Goal: Information Seeking & Learning: Learn about a topic

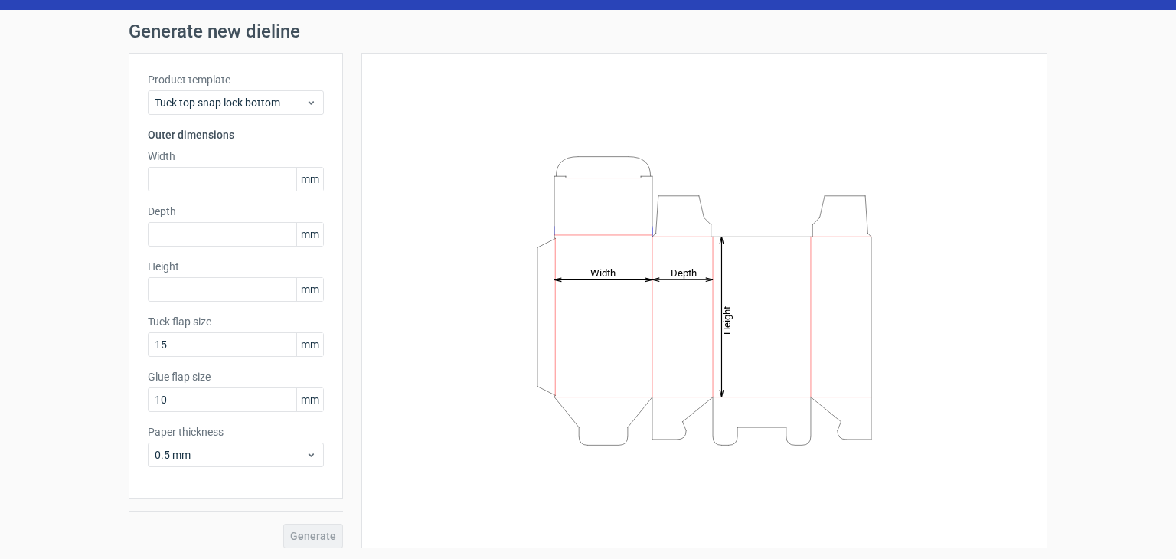
scroll to position [40, 0]
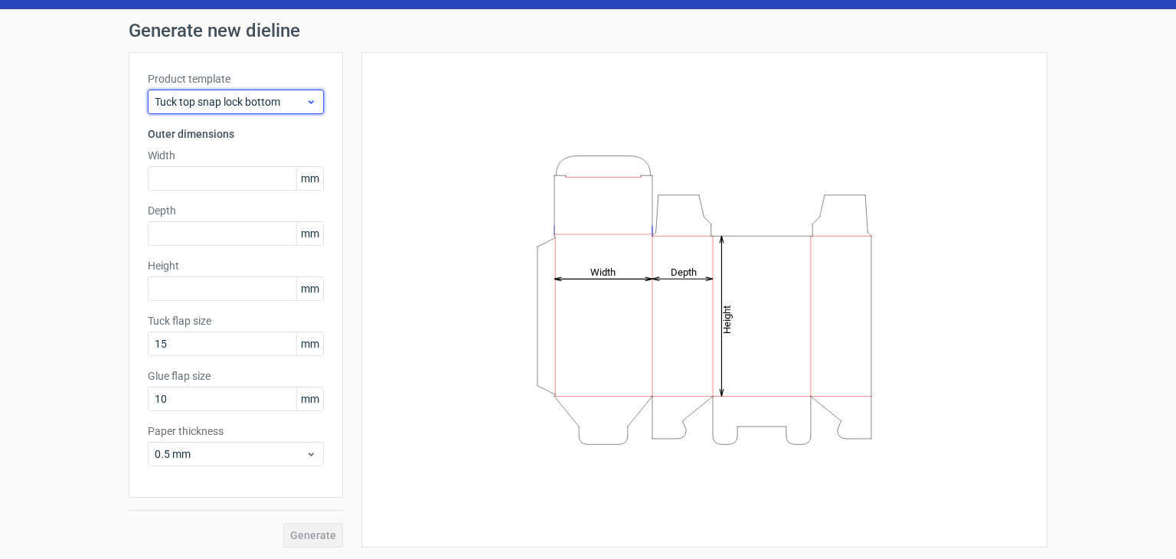
click at [276, 104] on span "Tuck top snap lock bottom" at bounding box center [230, 101] width 151 height 15
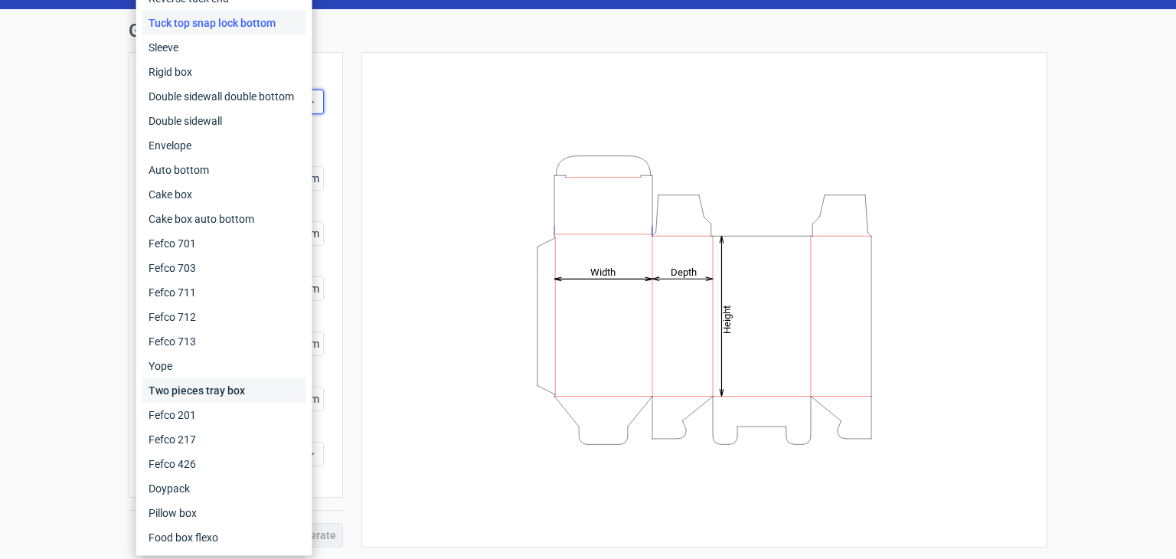
click at [210, 401] on div "Two pieces tray box" at bounding box center [224, 390] width 164 height 25
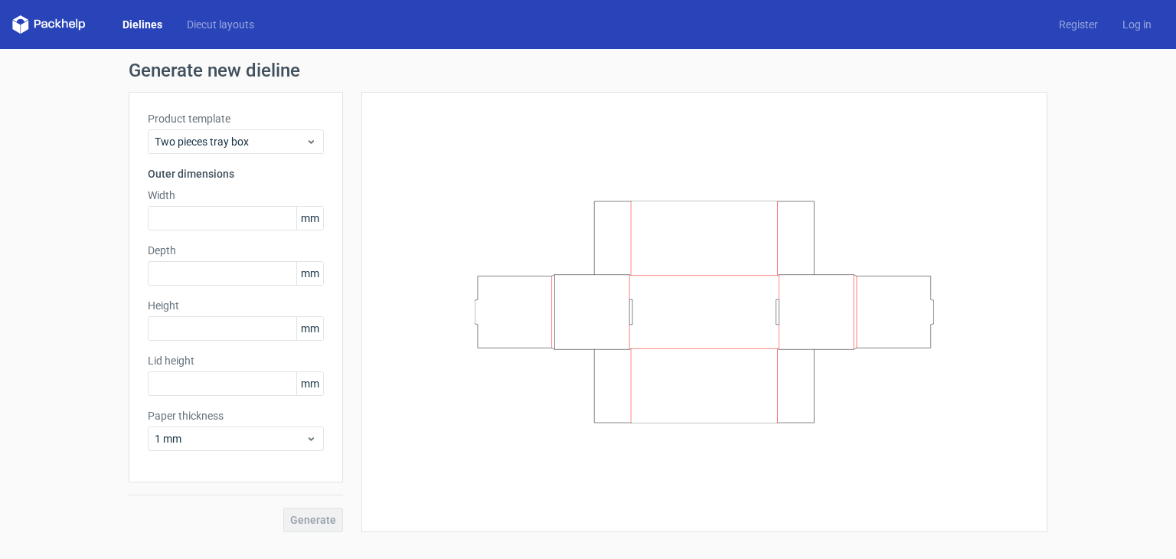
click at [233, 159] on div "Product template Two pieces tray box Outer dimensions Width mm Depth mm Height …" at bounding box center [236, 287] width 214 height 391
click at [234, 148] on span "Two pieces tray box" at bounding box center [230, 141] width 151 height 15
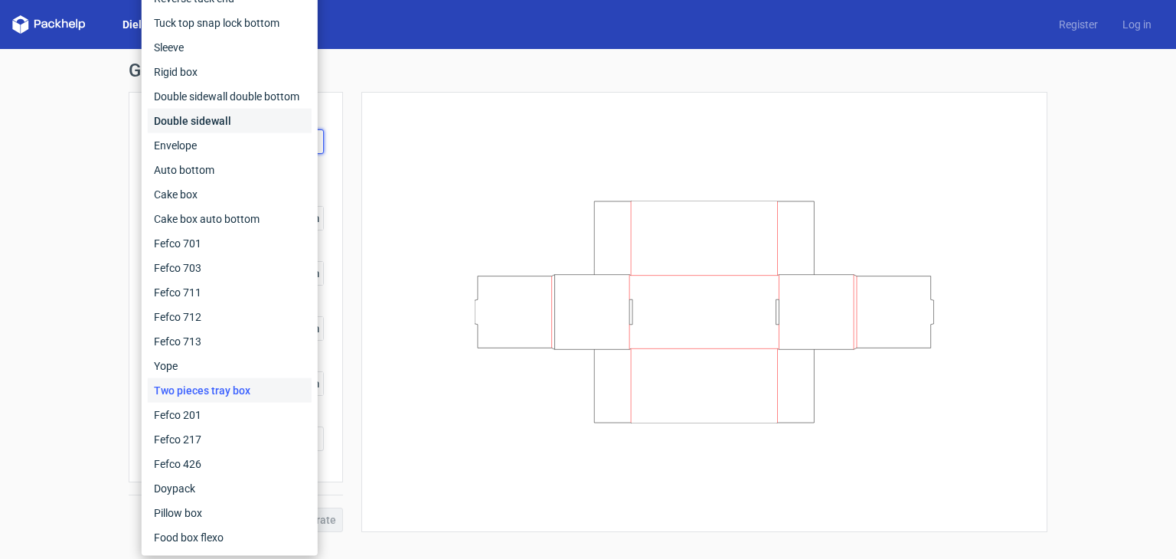
click at [244, 114] on div "Double sidewall" at bounding box center [230, 121] width 164 height 25
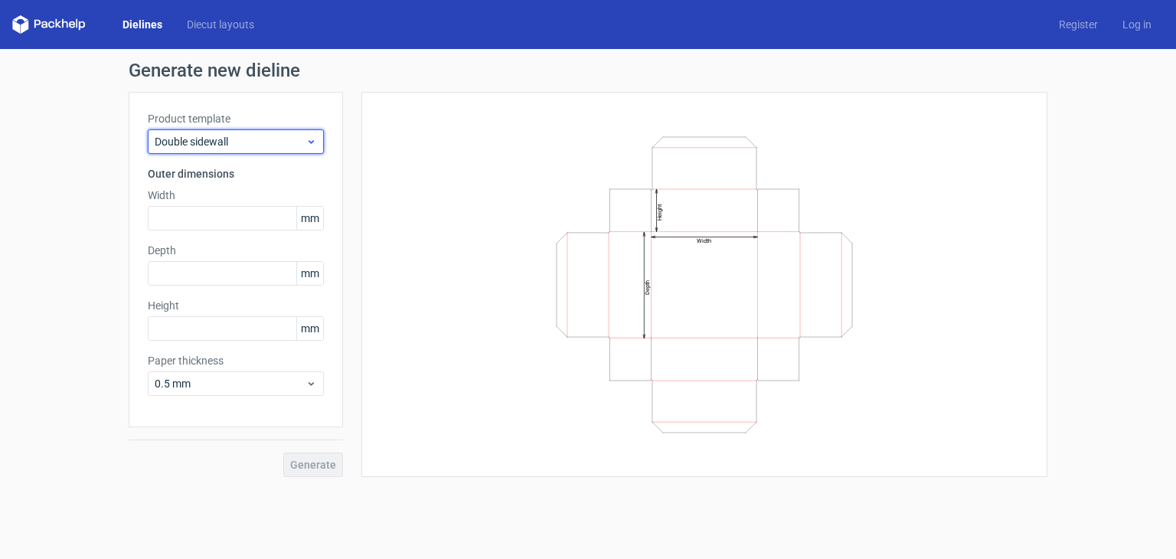
click at [239, 151] on div "Double sidewall" at bounding box center [236, 141] width 176 height 25
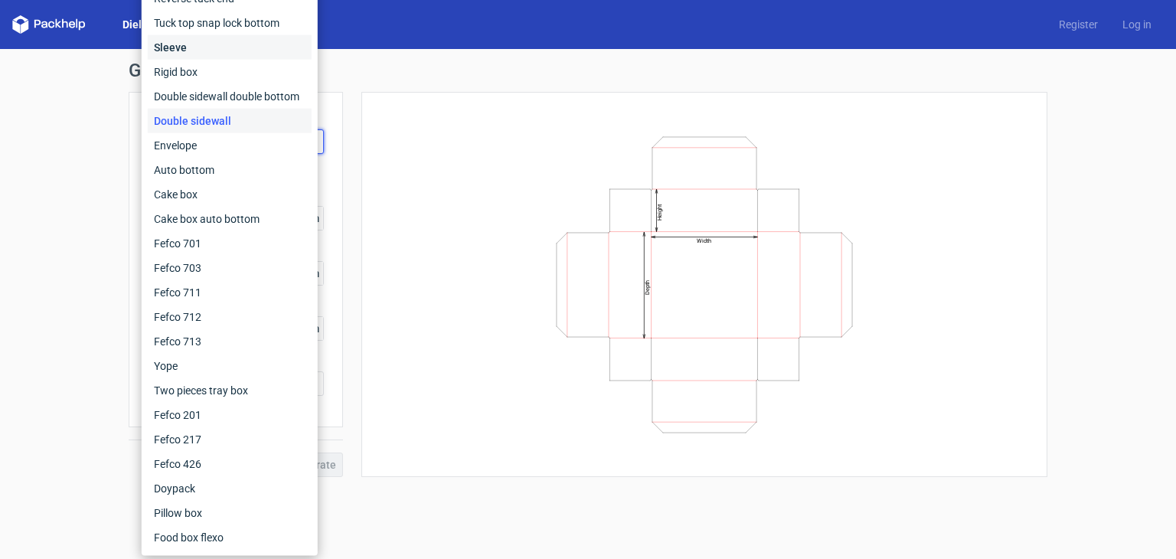
click at [231, 57] on div "Sleeve" at bounding box center [230, 47] width 164 height 25
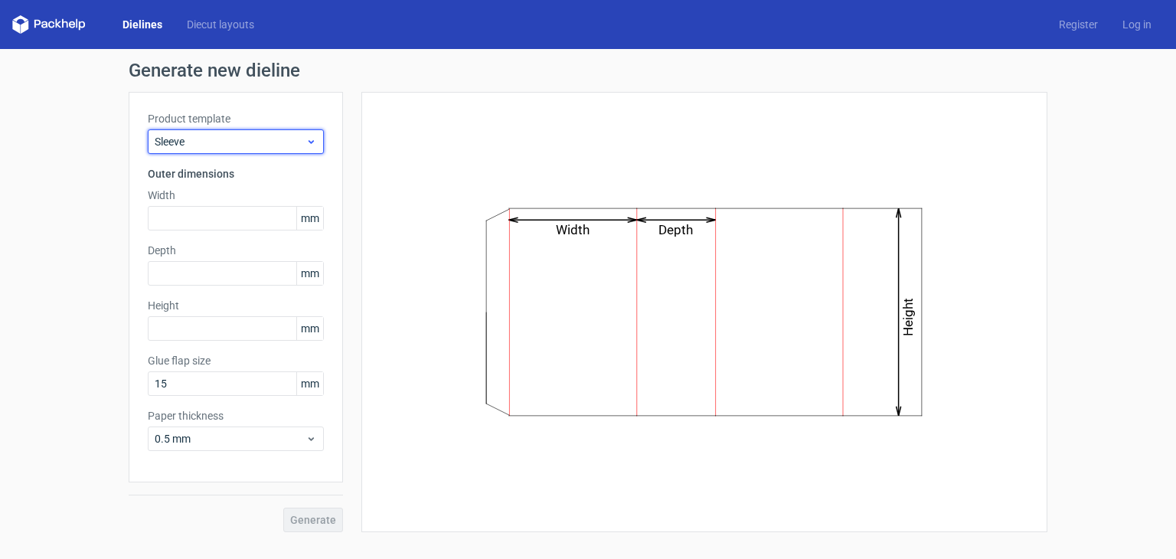
click at [247, 146] on span "Sleeve" at bounding box center [230, 141] width 151 height 15
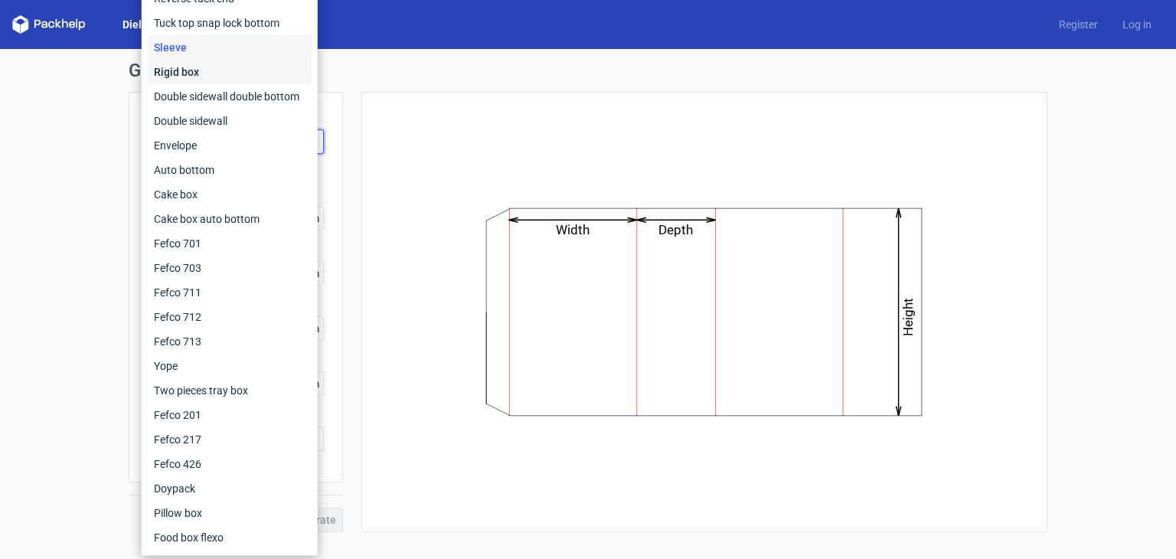
click at [237, 79] on div "Rigid box" at bounding box center [230, 72] width 164 height 25
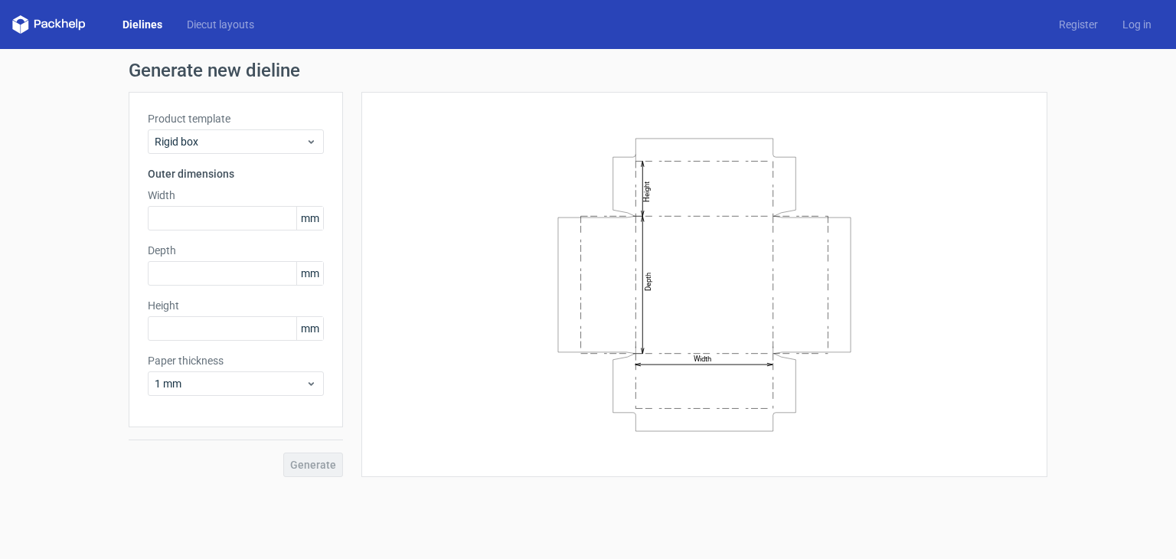
click at [249, 154] on div "Product template Rigid box Outer dimensions Width mm Depth mm Height mm Paper t…" at bounding box center [236, 259] width 214 height 335
click at [249, 152] on div "Rigid box" at bounding box center [236, 141] width 176 height 25
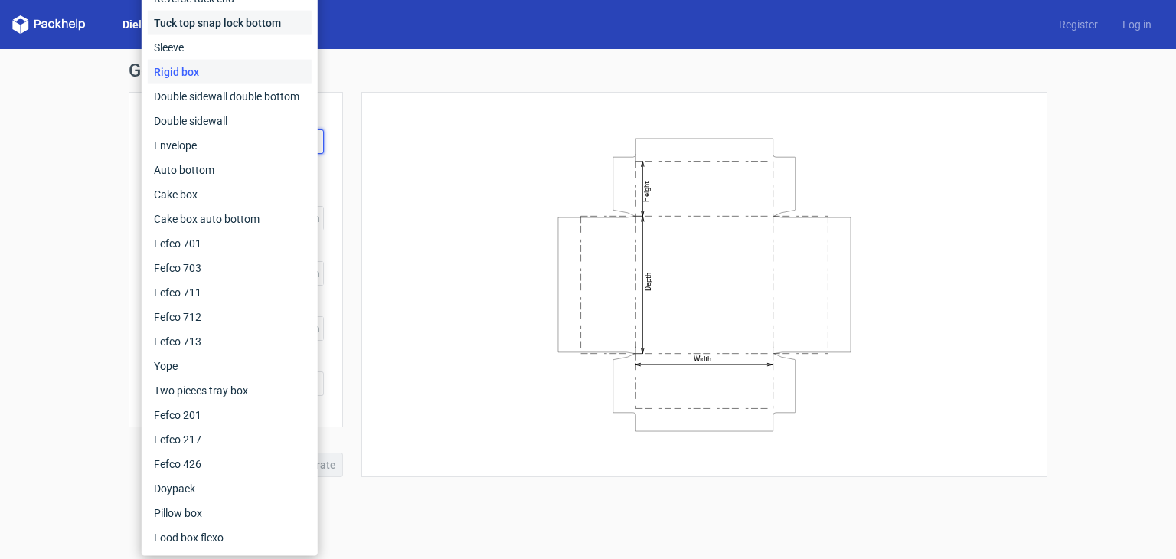
click at [240, 31] on div "Tuck top snap lock bottom" at bounding box center [230, 23] width 164 height 25
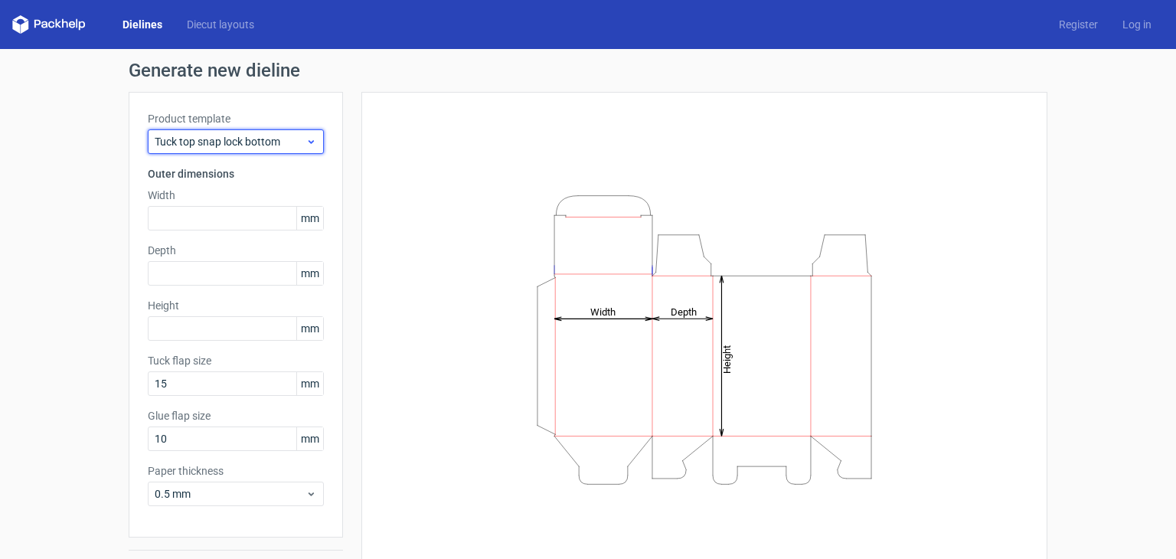
click at [257, 142] on span "Tuck top snap lock bottom" at bounding box center [230, 141] width 151 height 15
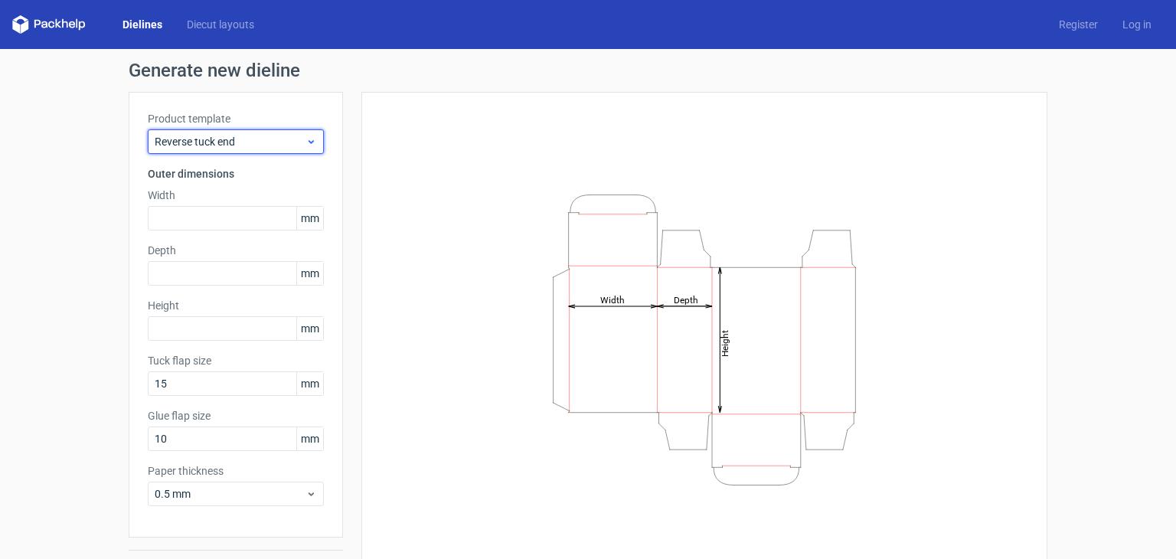
click at [231, 141] on span "Reverse tuck end" at bounding box center [230, 141] width 151 height 15
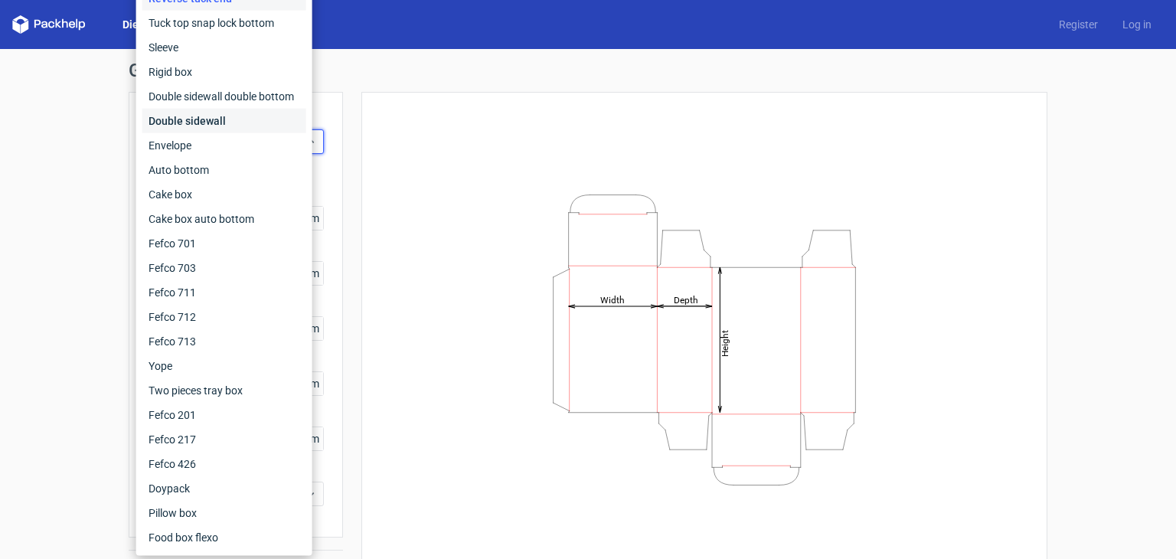
click at [231, 130] on div "Double sidewall" at bounding box center [224, 121] width 164 height 25
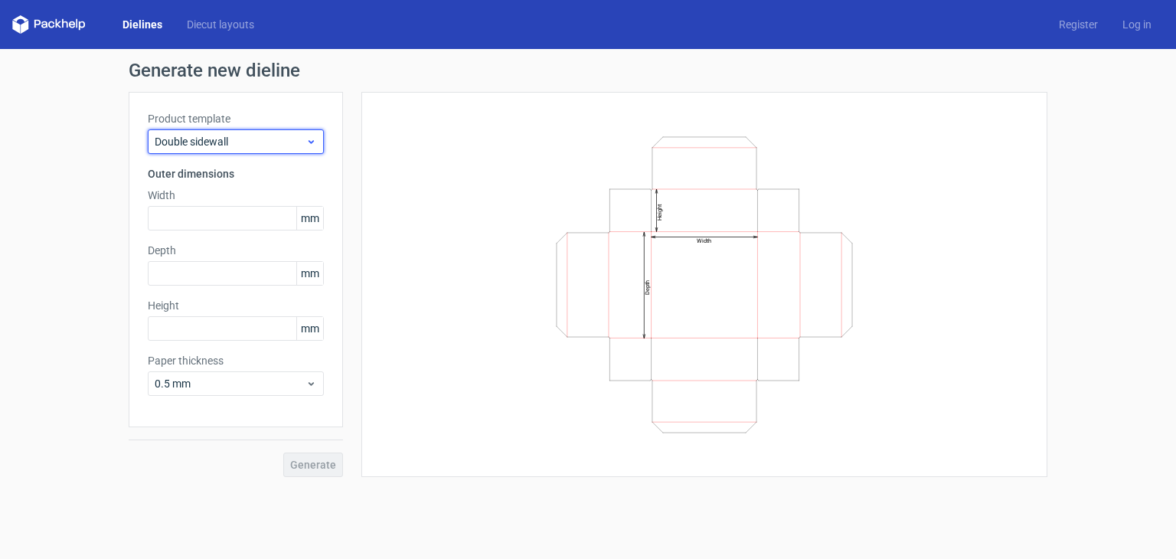
click at [237, 148] on span "Double sidewall" at bounding box center [230, 141] width 151 height 15
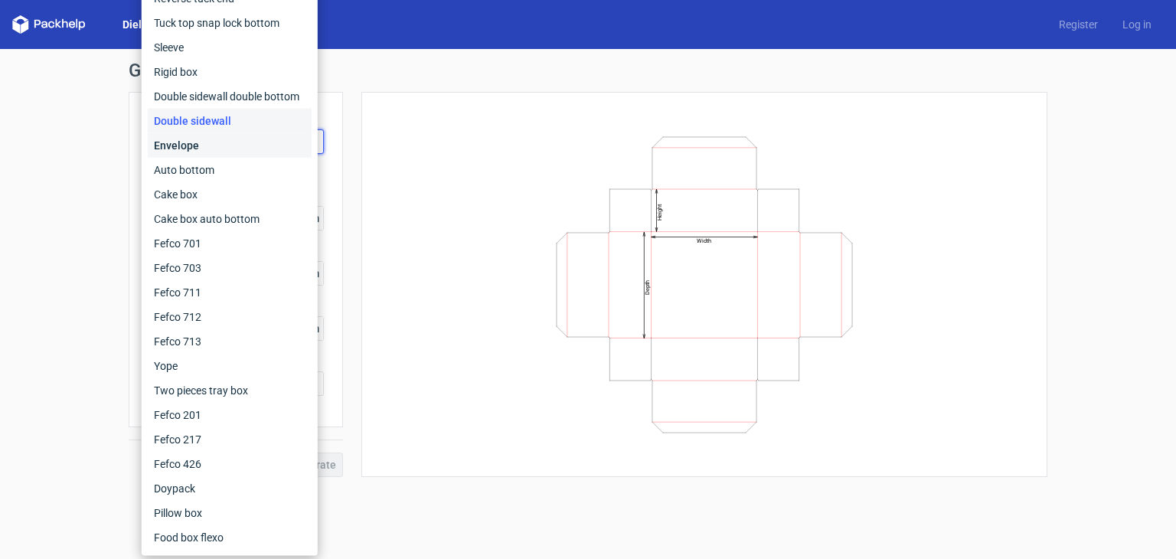
click at [238, 155] on div "Envelope" at bounding box center [230, 145] width 164 height 25
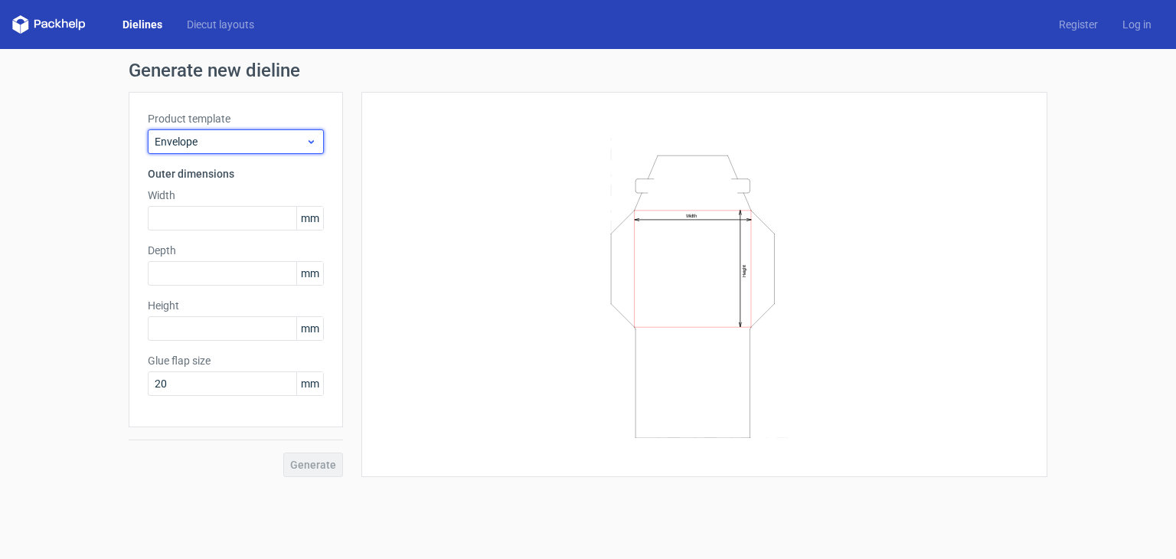
click at [247, 144] on span "Envelope" at bounding box center [230, 141] width 151 height 15
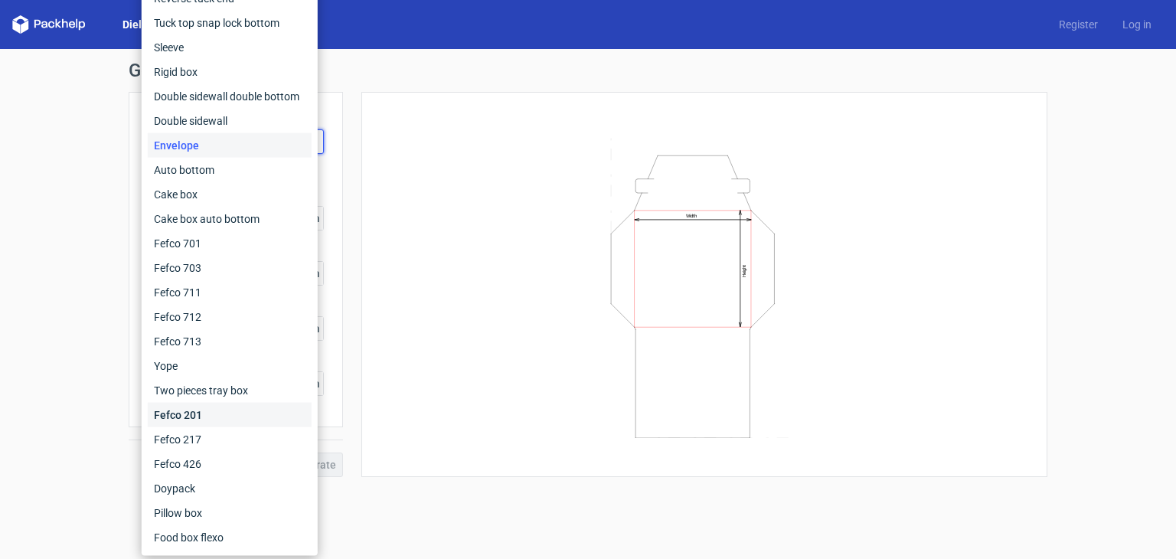
click at [238, 419] on div "Fefco 201" at bounding box center [230, 415] width 164 height 25
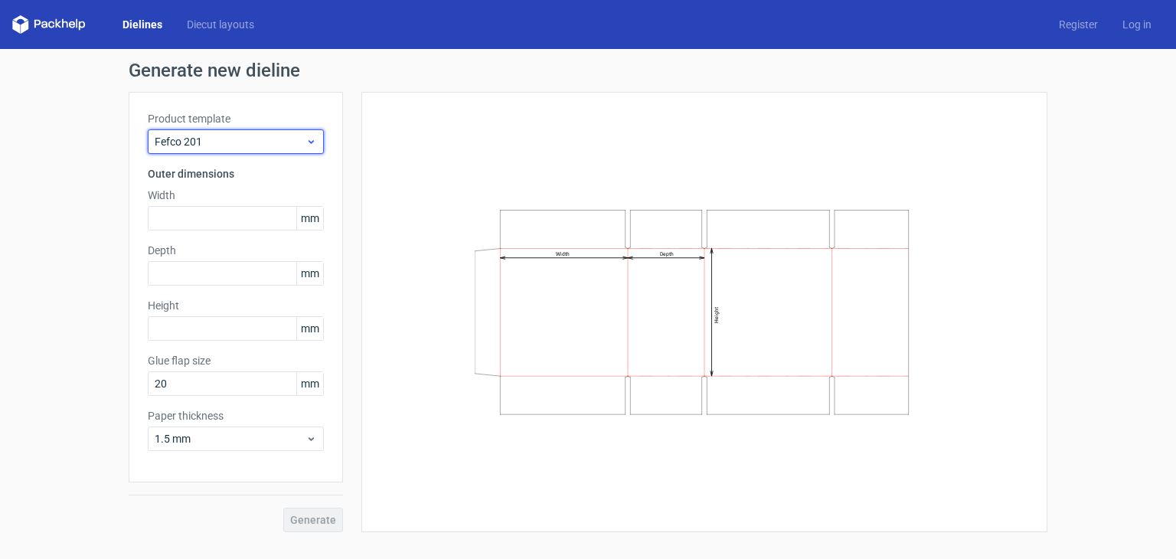
click at [230, 151] on div "Fefco 201" at bounding box center [236, 141] width 176 height 25
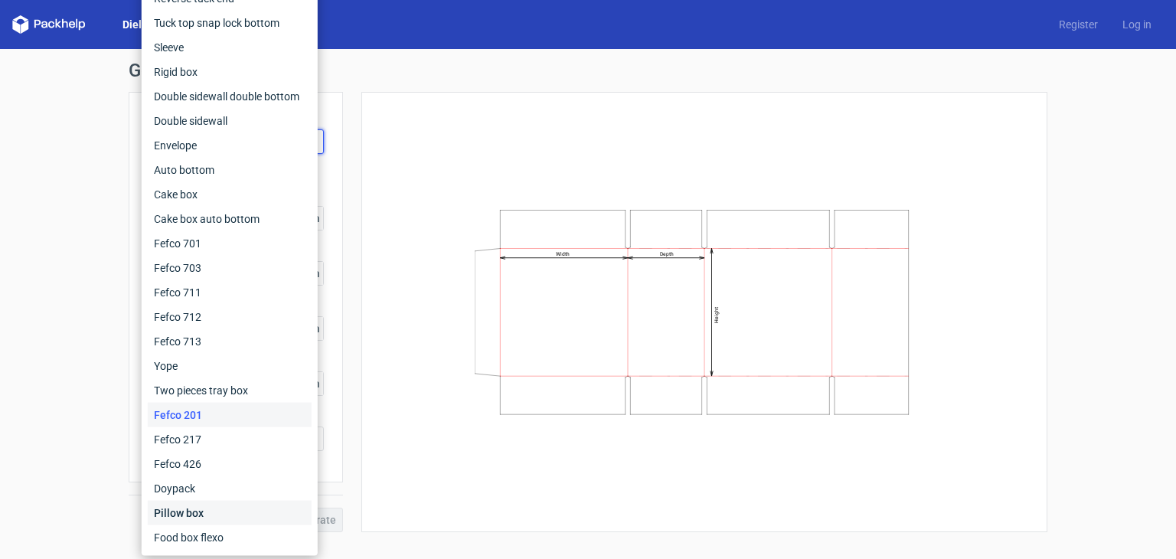
click at [226, 507] on div "Pillow box" at bounding box center [230, 513] width 164 height 25
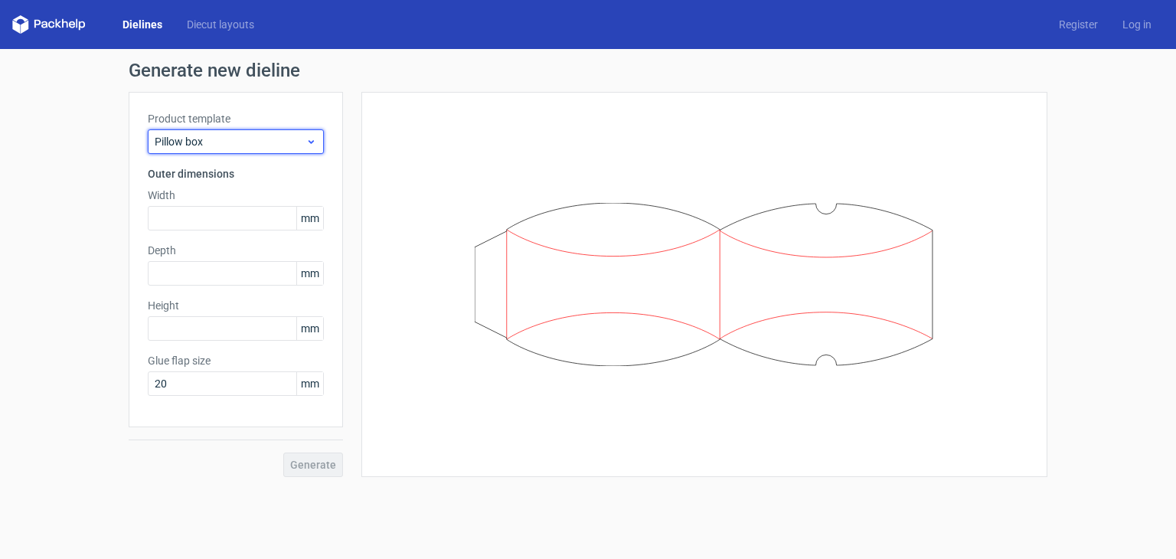
click at [240, 151] on div "Pillow box" at bounding box center [236, 141] width 176 height 25
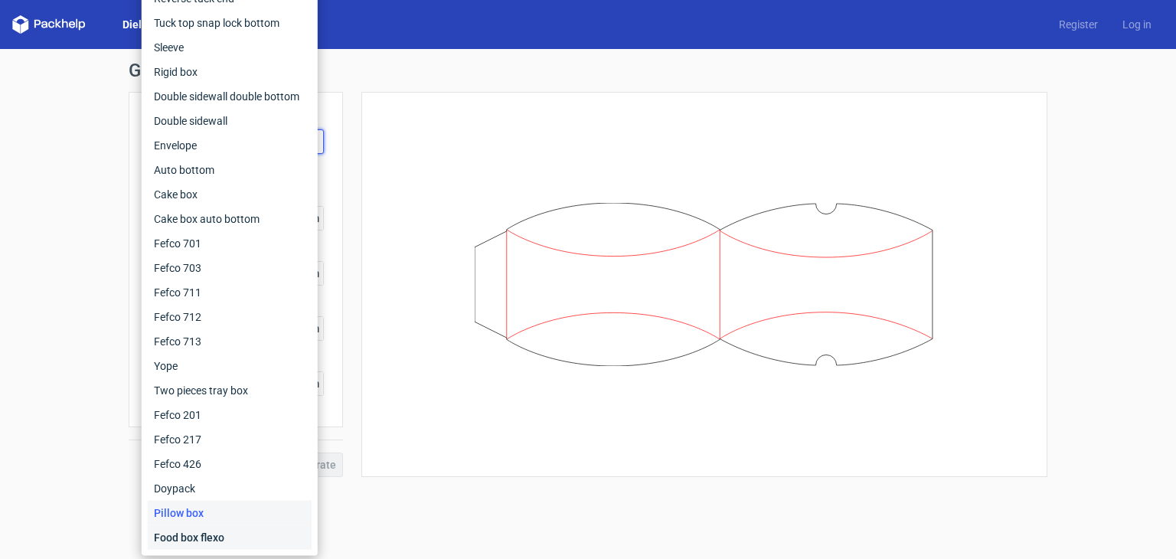
click at [244, 538] on div "Food box flexo" at bounding box center [230, 537] width 164 height 25
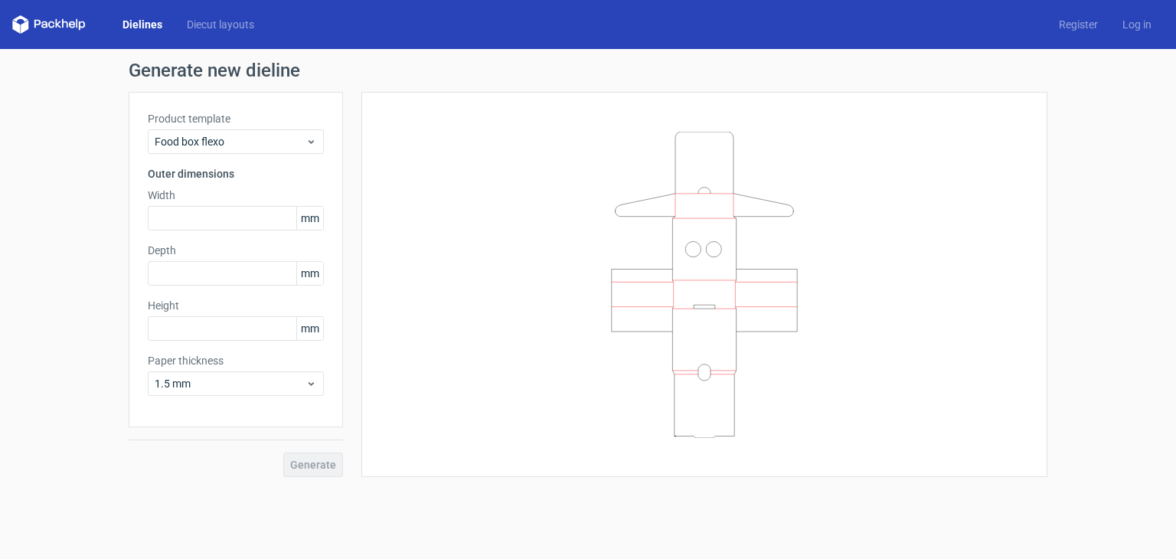
click at [263, 121] on label "Product template" at bounding box center [236, 118] width 176 height 15
click at [263, 140] on span "Food box flexo" at bounding box center [230, 141] width 151 height 15
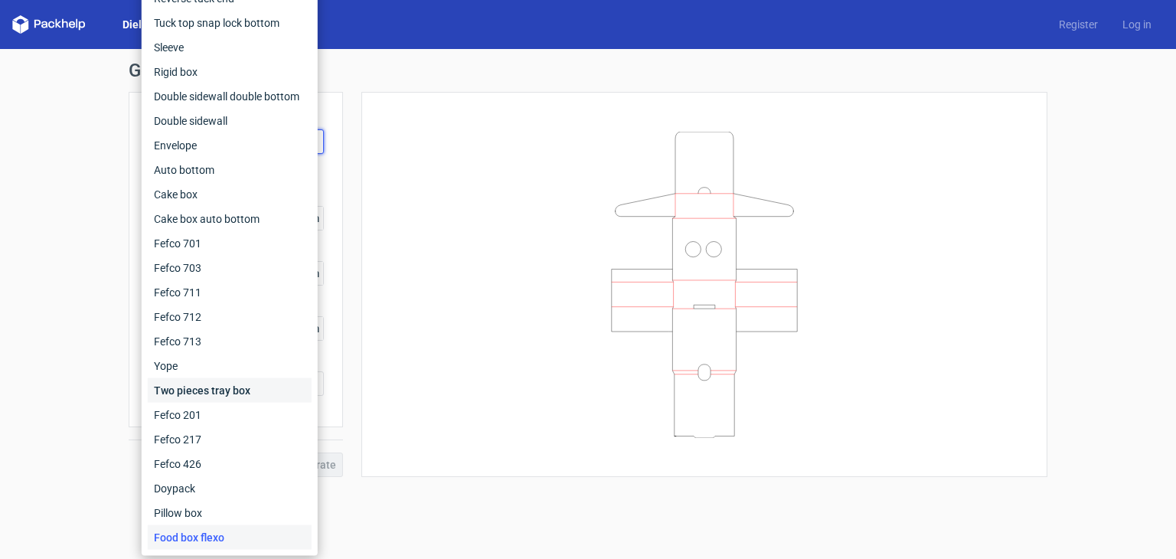
click at [258, 378] on div "Two pieces tray box" at bounding box center [230, 390] width 164 height 25
